Goal: Find specific page/section: Find specific page/section

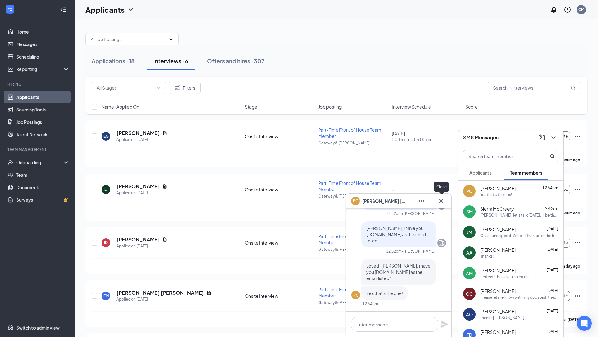
click at [441, 204] on icon "Cross" at bounding box center [441, 201] width 7 height 7
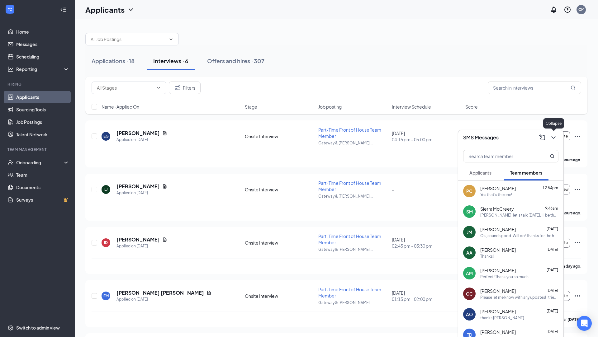
click at [556, 138] on icon "ChevronDown" at bounding box center [553, 137] width 7 height 7
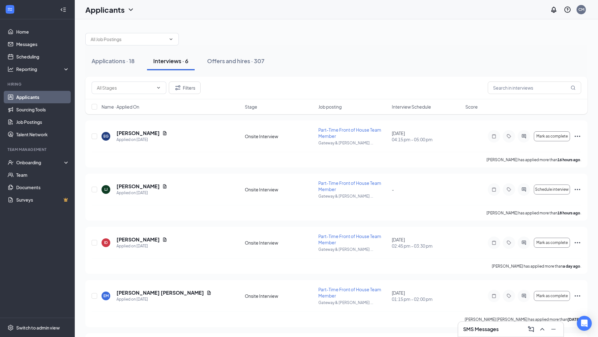
click at [414, 111] on div "Name · Applied On Stage Job posting Interview Schedule Score" at bounding box center [336, 106] width 502 height 15
click at [417, 104] on span "Interview Schedule" at bounding box center [411, 107] width 39 height 6
